Goal: Task Accomplishment & Management: Use online tool/utility

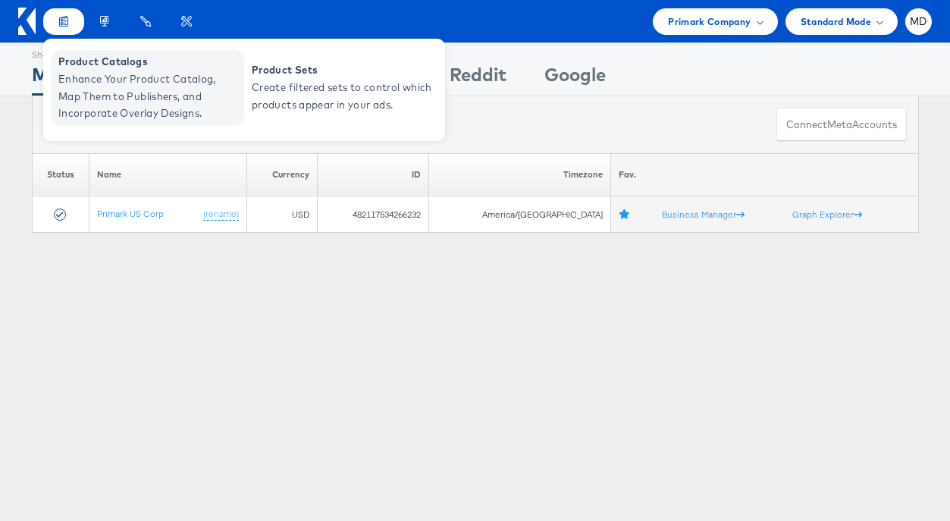
click at [92, 90] on span "Enhance Your Product Catalog, Map Them to Publishers, and Incorporate Overlay D…" at bounding box center [149, 97] width 182 height 52
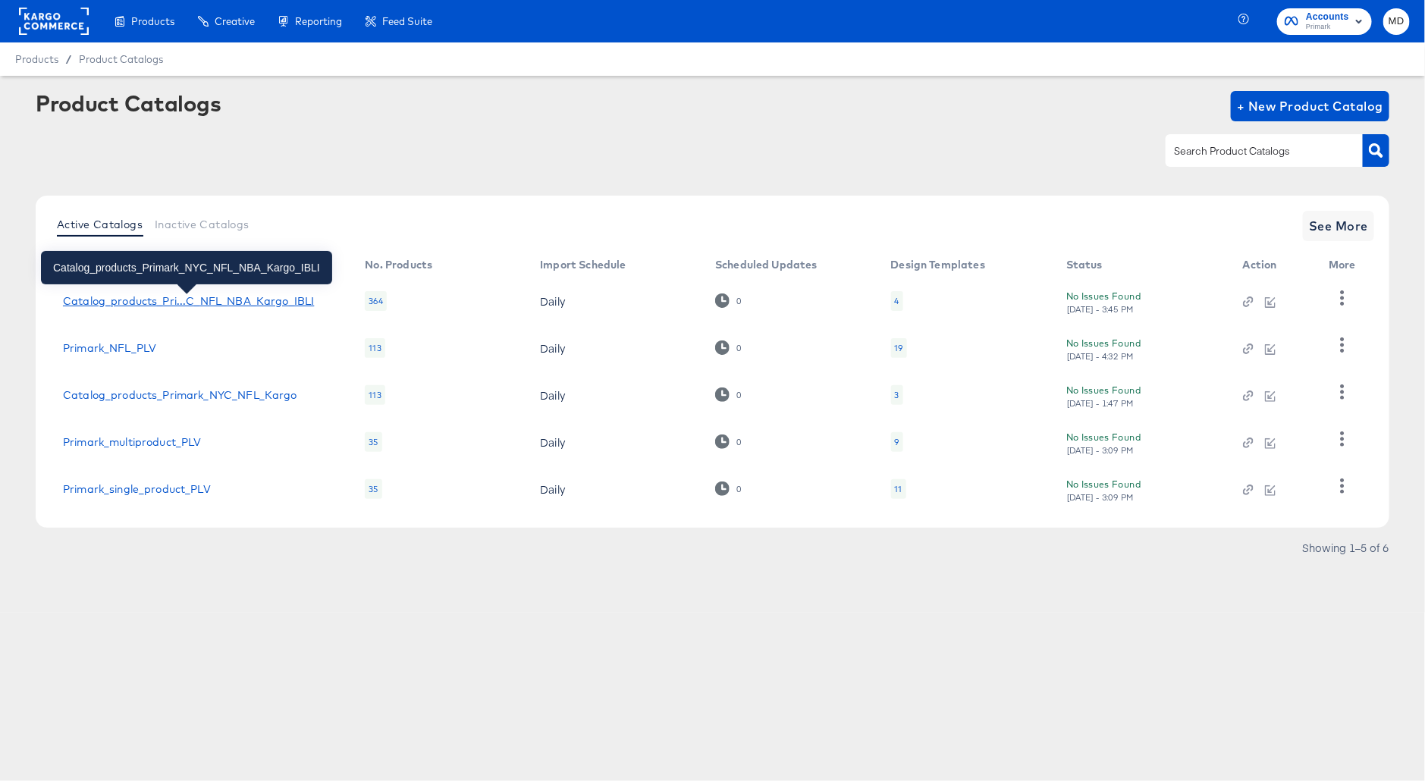
click at [243, 297] on div "Catalog_products_Pri...C_NFL_NBA_Kargo_IBLI" at bounding box center [188, 301] width 251 height 12
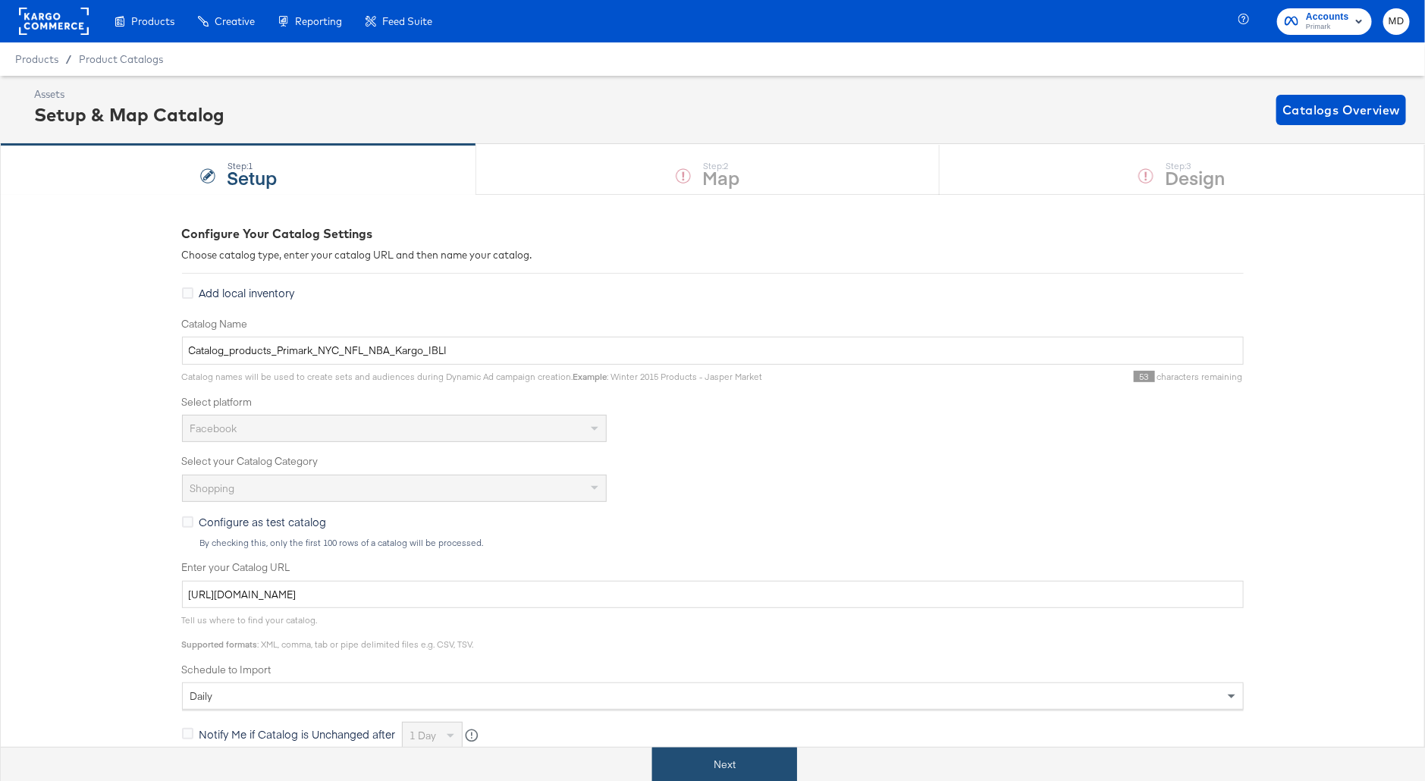
click at [771, 752] on button "Next" at bounding box center [724, 765] width 145 height 34
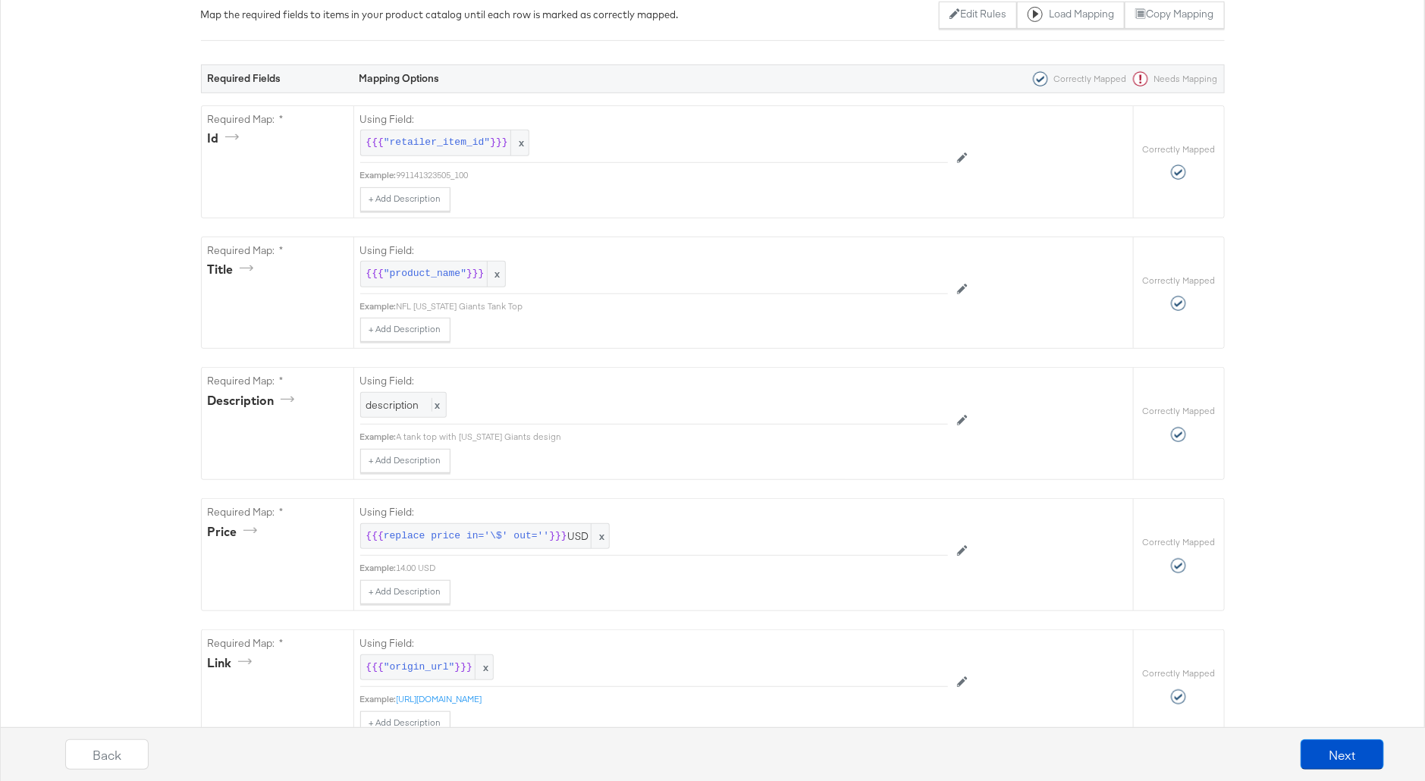
scroll to position [2855, 0]
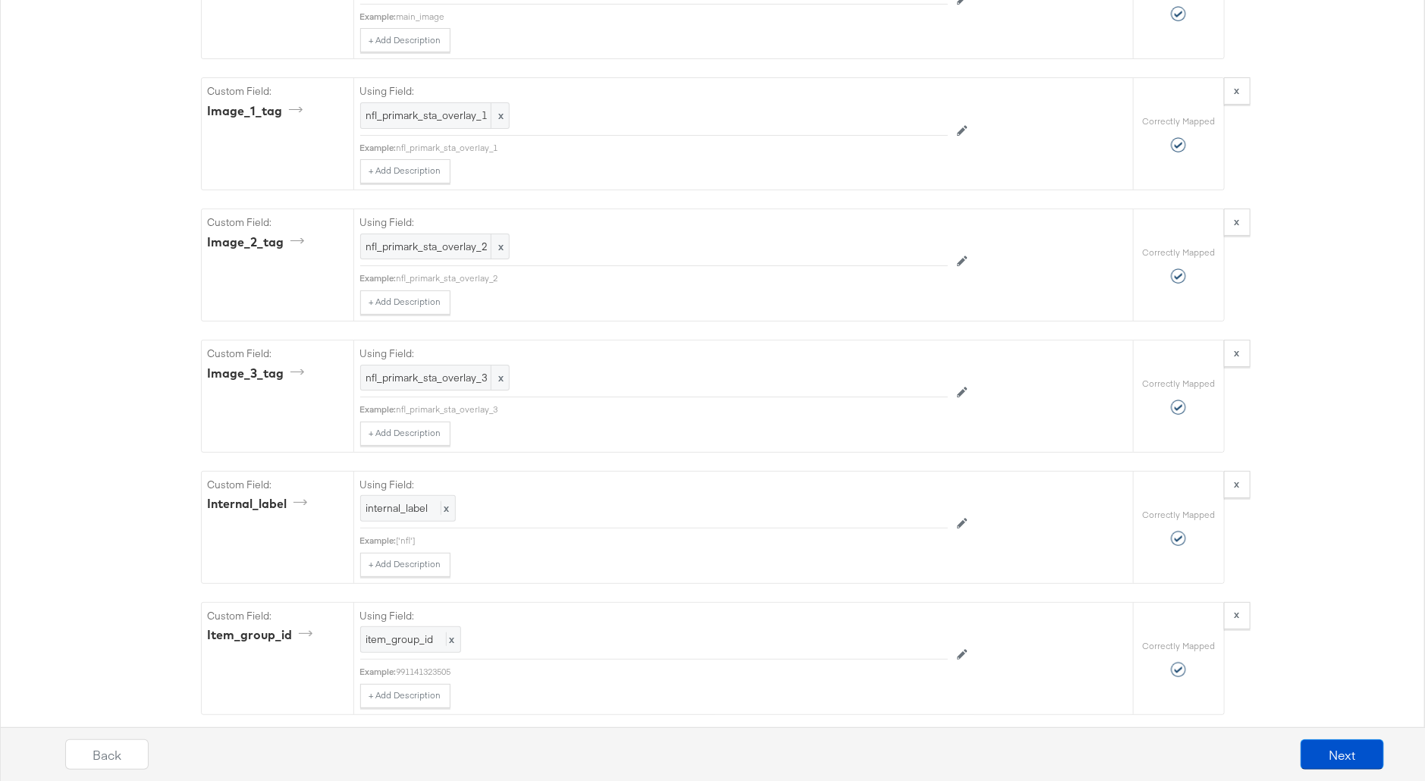
scroll to position [2898, 0]
